Goal: Find specific page/section: Find specific page/section

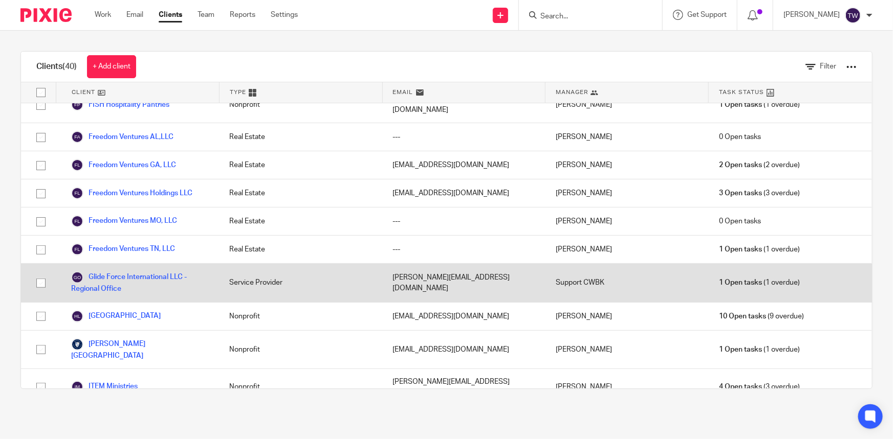
scroll to position [419, 0]
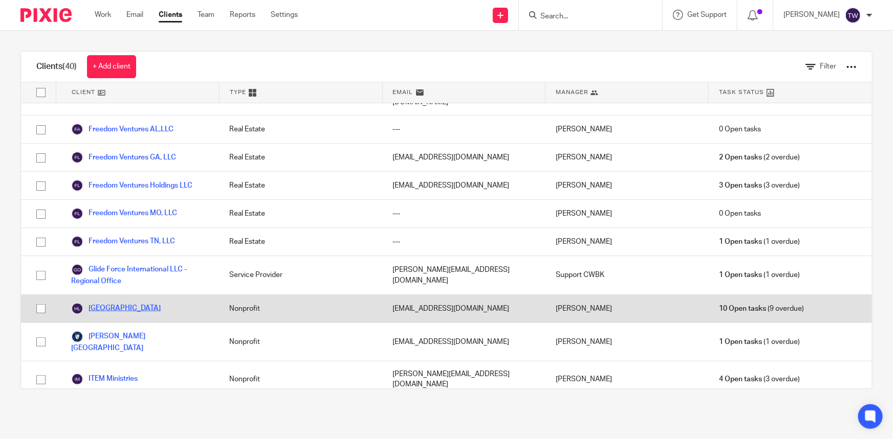
click at [128, 303] on link "[GEOGRAPHIC_DATA]" at bounding box center [116, 309] width 90 height 12
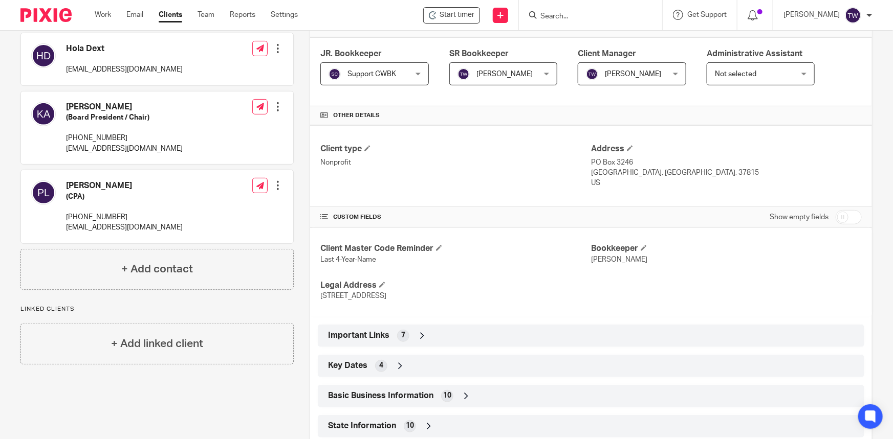
scroll to position [186, 0]
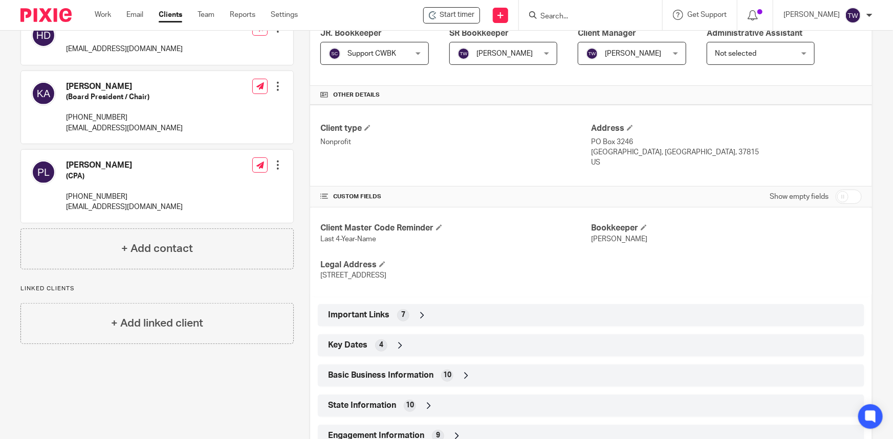
click at [419, 314] on icon at bounding box center [422, 316] width 10 height 10
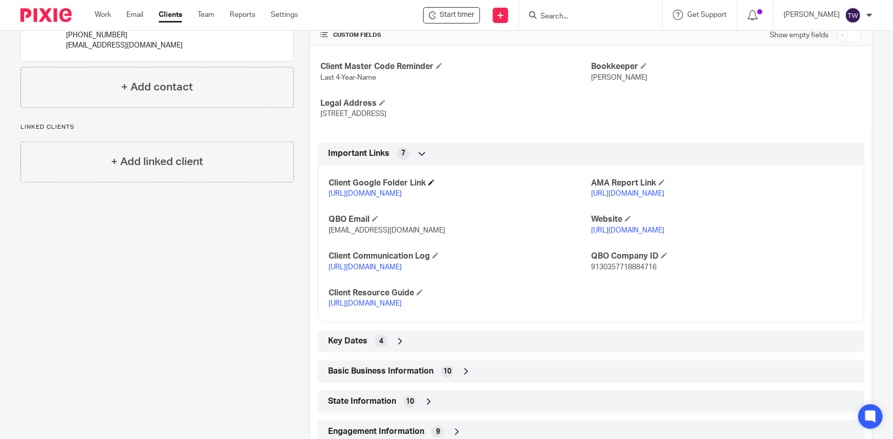
scroll to position [419, 0]
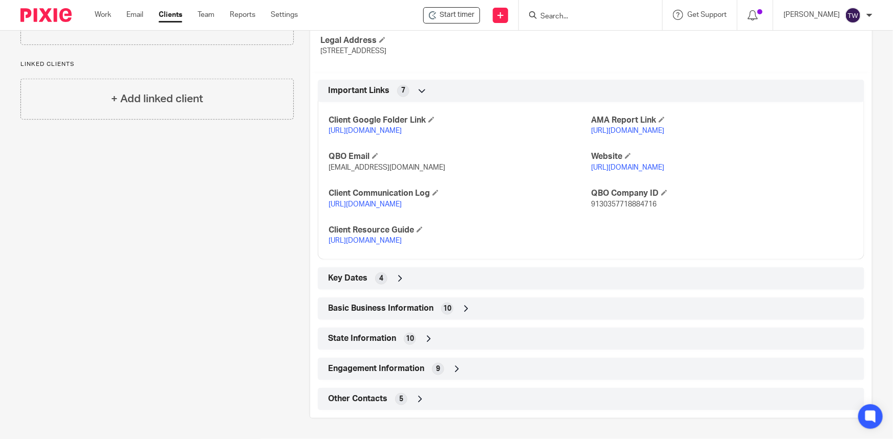
click at [376, 245] on link "[URL][DOMAIN_NAME]" at bounding box center [364, 240] width 73 height 7
